Goal: Task Accomplishment & Management: Use online tool/utility

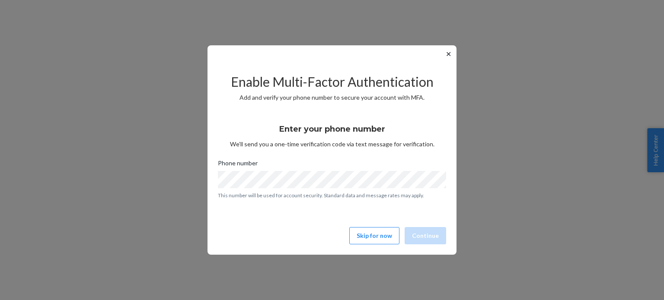
click at [392, 248] on div "Enable Multi-Factor Authentication Add and verify your phone number to secure y…" at bounding box center [332, 155] width 228 height 185
click at [388, 239] on button "Skip for now" at bounding box center [374, 235] width 50 height 17
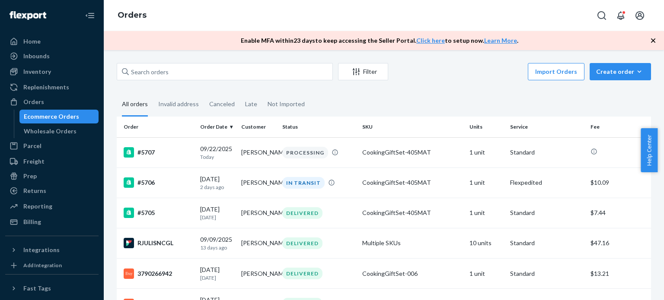
drag, startPoint x: 41, startPoint y: 205, endPoint x: 92, endPoint y: 204, distance: 51.4
click at [41, 205] on div "Reporting" at bounding box center [37, 206] width 29 height 9
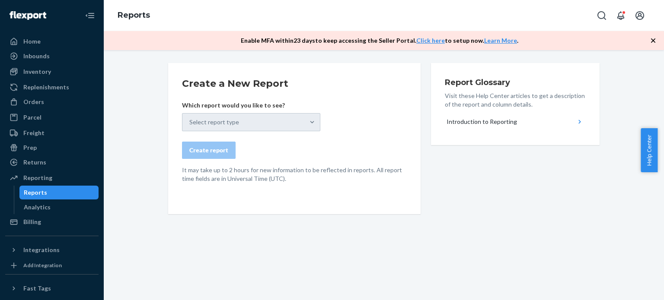
click at [270, 122] on div "Select report type" at bounding box center [251, 122] width 138 height 18
click at [439, 107] on div "Report Glossary Visit these Help Center articles to get a description of the re…" at bounding box center [515, 104] width 169 height 82
drag, startPoint x: 437, startPoint y: 121, endPoint x: 512, endPoint y: 115, distance: 75.5
click at [512, 115] on div "Report Glossary Visit these Help Center articles to get a description of the re…" at bounding box center [515, 104] width 169 height 82
click at [513, 115] on button "Introduction to Reporting" at bounding box center [515, 121] width 141 height 19
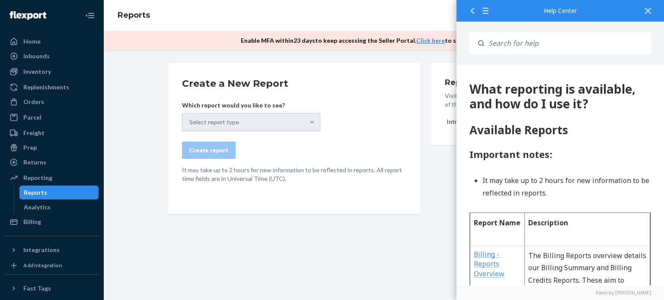
click at [644, 12] on div at bounding box center [647, 10] width 19 height 21
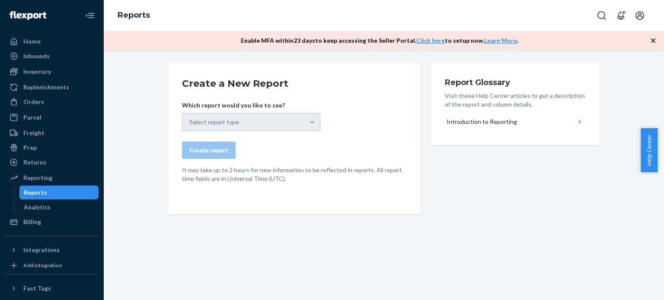
click at [216, 125] on div "Select report type" at bounding box center [251, 122] width 138 height 18
click at [308, 124] on div "Select report type" at bounding box center [251, 122] width 138 height 18
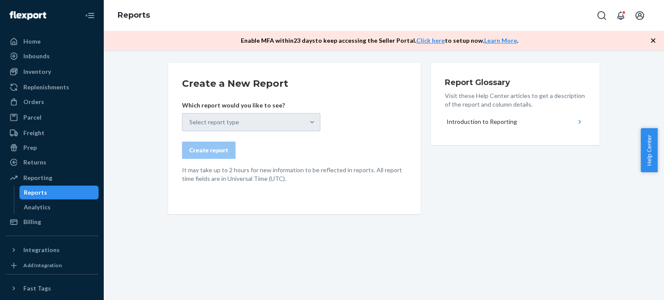
click at [339, 100] on form "Create a New Report Which report would you like to see? Select report type Crea…" at bounding box center [294, 130] width 225 height 106
click at [289, 118] on div "Select report type" at bounding box center [251, 122] width 138 height 18
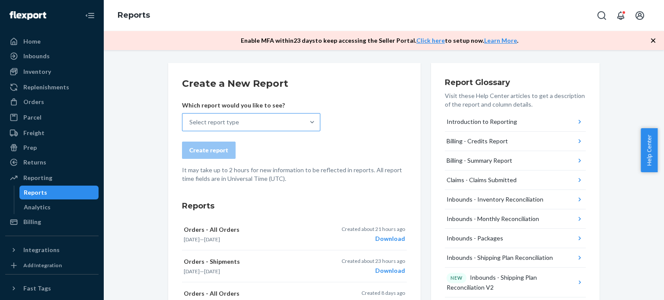
click at [261, 129] on div "Select report type" at bounding box center [243, 122] width 122 height 17
click at [190, 127] on input "Select report type" at bounding box center [189, 122] width 1 height 9
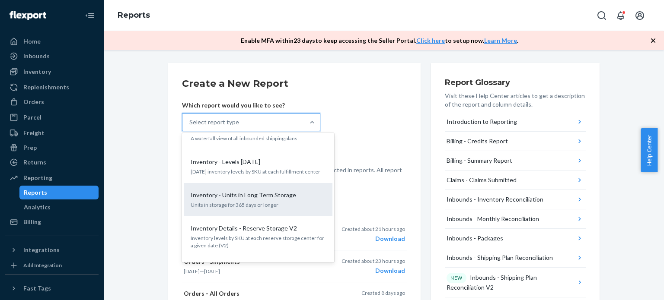
scroll to position [303, 0]
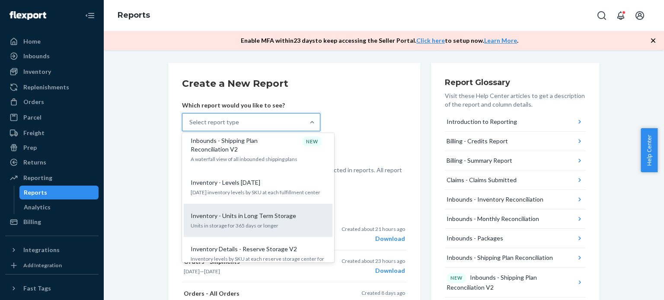
click at [255, 222] on p "Units in storage for 365 days or longer" at bounding box center [258, 225] width 135 height 7
click at [190, 127] on input "option Inventory - Units in Long Term Storage focused, 11 of 27. 27 results ava…" at bounding box center [189, 122] width 1 height 9
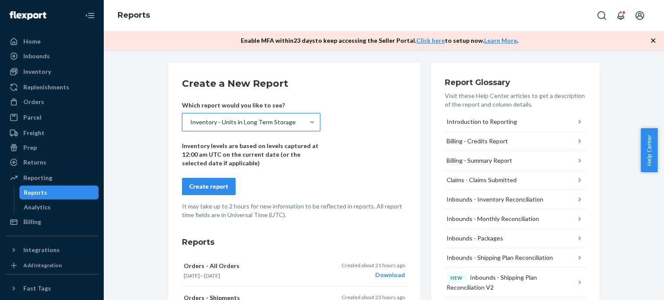
click at [201, 182] on div "Create report" at bounding box center [208, 186] width 39 height 9
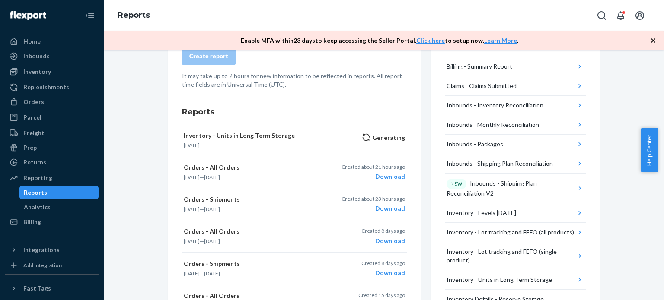
scroll to position [43, 0]
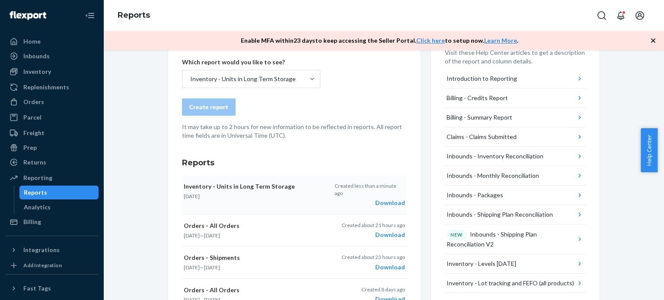
click at [388, 199] on div "Download" at bounding box center [370, 203] width 70 height 9
click at [246, 84] on div "Inventory - Units in Long Term Storage" at bounding box center [243, 78] width 122 height 17
click at [190, 83] on input "Inventory - Units in Long Term Storage" at bounding box center [189, 79] width 1 height 9
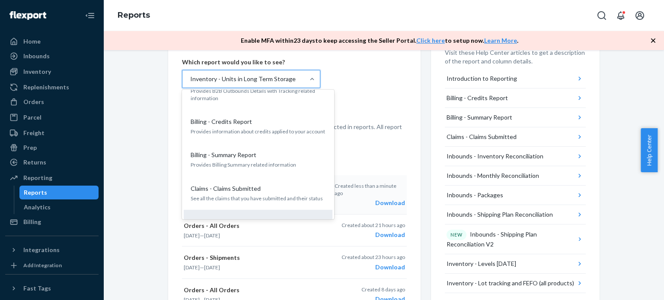
scroll to position [8, 0]
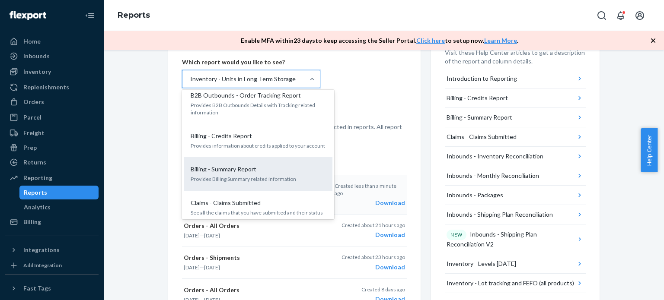
click at [299, 169] on div "Billing - Summary Report" at bounding box center [256, 169] width 138 height 9
click at [190, 83] on input "option Inventory - Units in Long Term Storage, selected. option Billing - Summa…" at bounding box center [189, 79] width 1 height 9
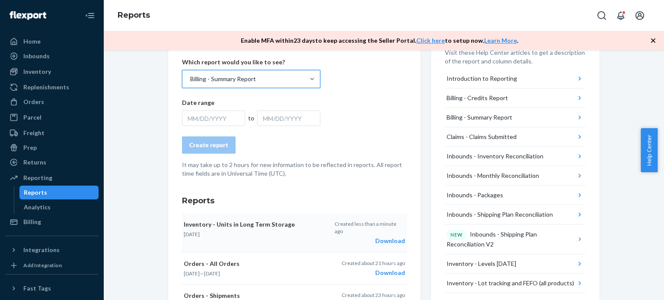
click at [226, 120] on div "MM/DD/YYYY" at bounding box center [213, 119] width 63 height 16
click at [369, 105] on form "Create a New Report Which report would you like to see? Billing - Summary Repor…" at bounding box center [294, 106] width 225 height 144
